Goal: Information Seeking & Learning: Learn about a topic

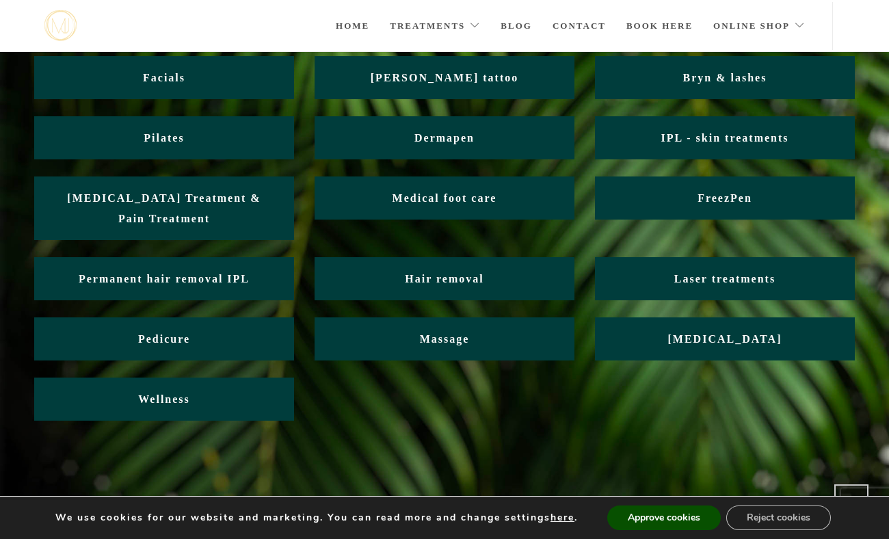
scroll to position [122, 0]
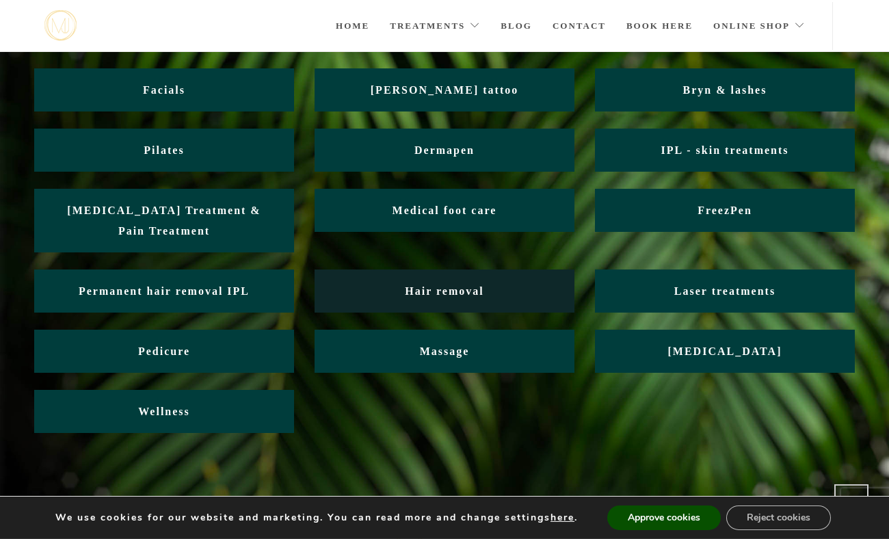
click at [500, 299] on link "Hair removal" at bounding box center [444, 290] width 260 height 43
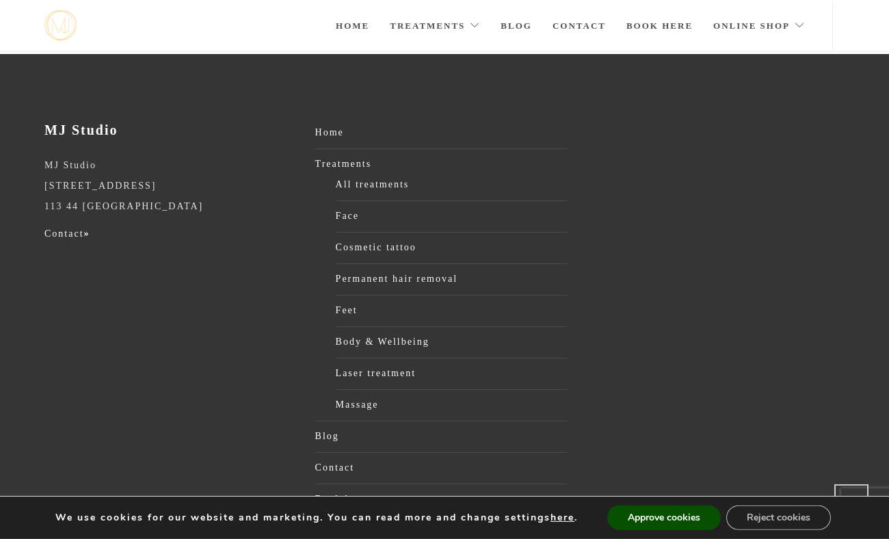
scroll to position [1645, 0]
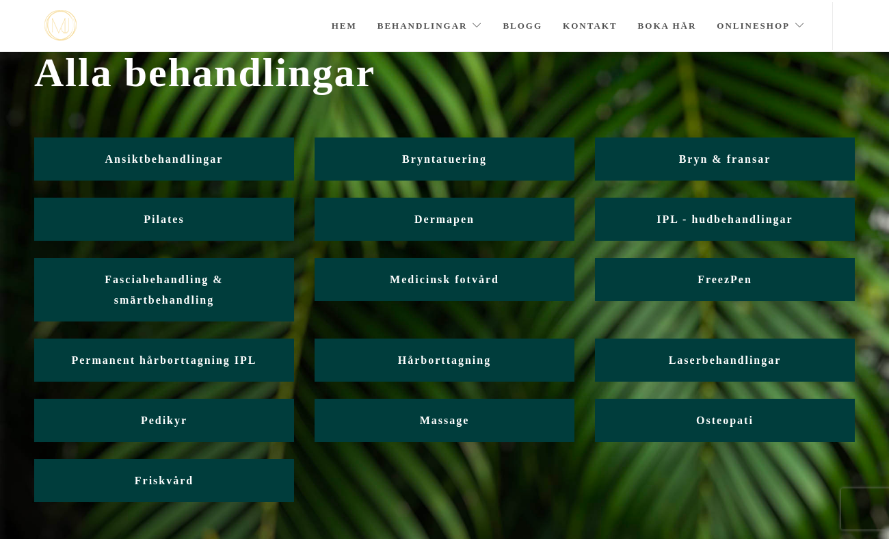
scroll to position [53, 0]
